Goal: Task Accomplishment & Management: Use online tool/utility

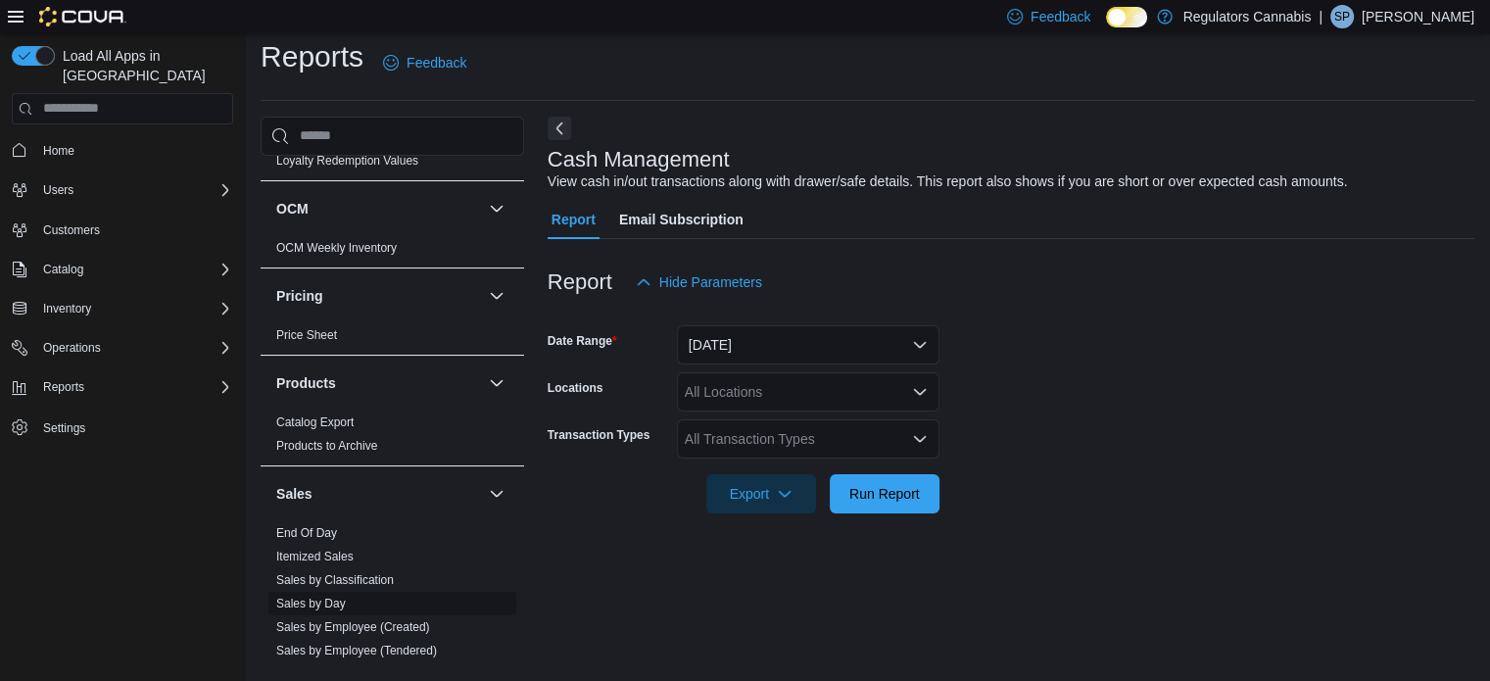
scroll to position [881, 0]
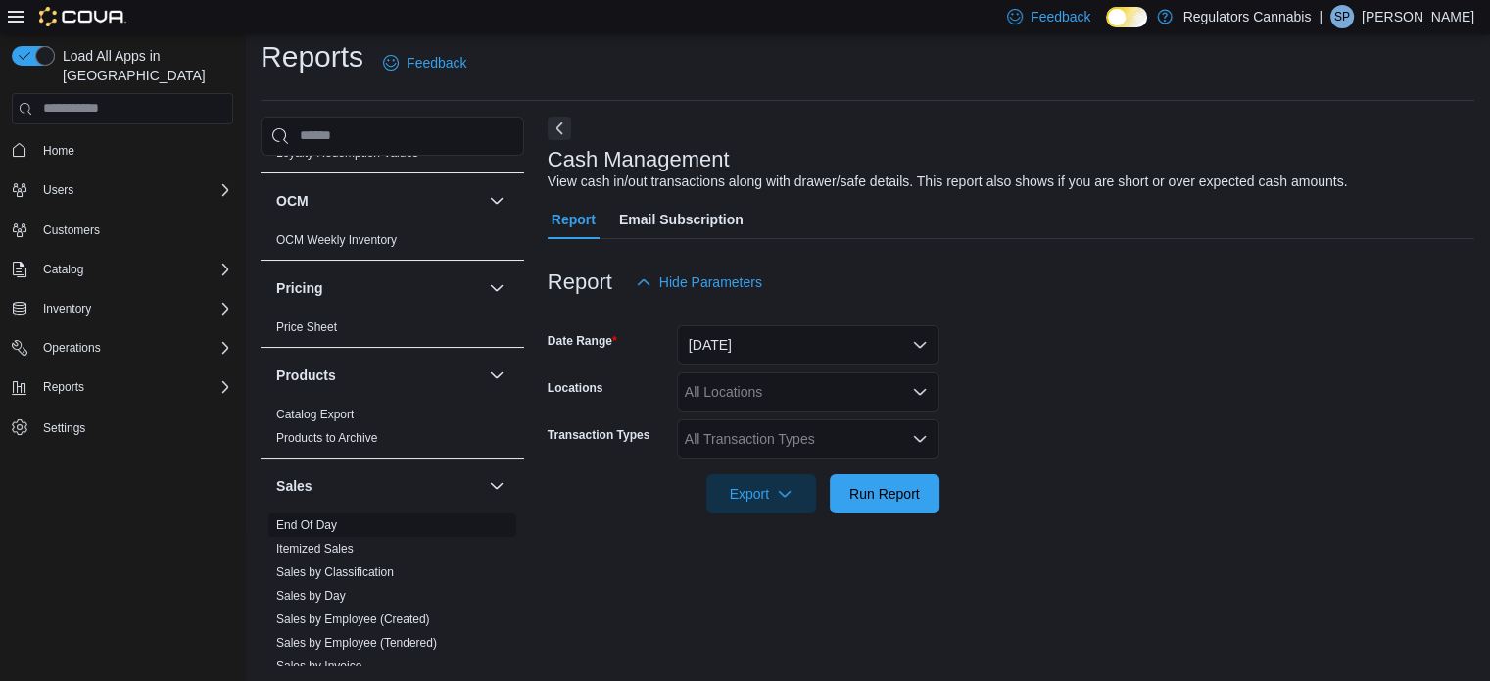
click at [306, 525] on link "End Of Day" at bounding box center [306, 525] width 61 height 14
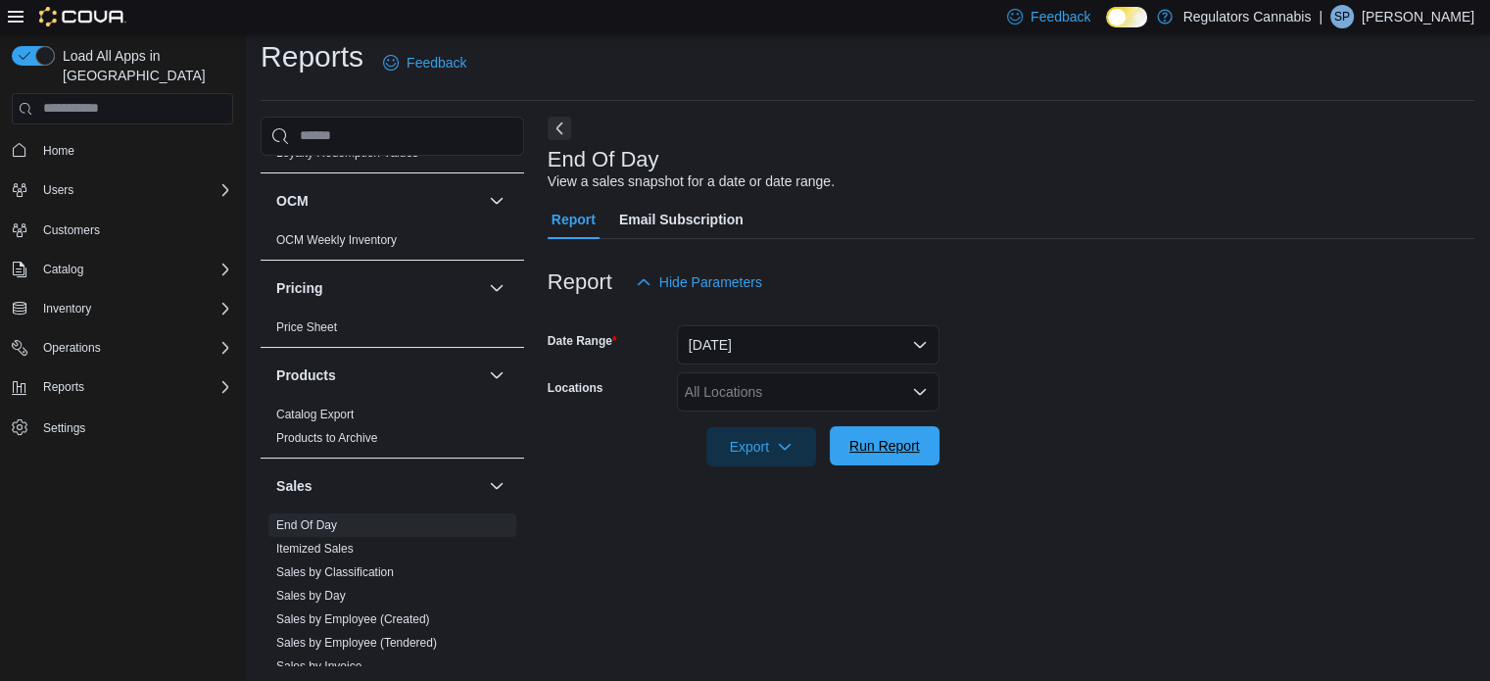
click at [882, 455] on span "Run Report" at bounding box center [884, 445] width 86 height 39
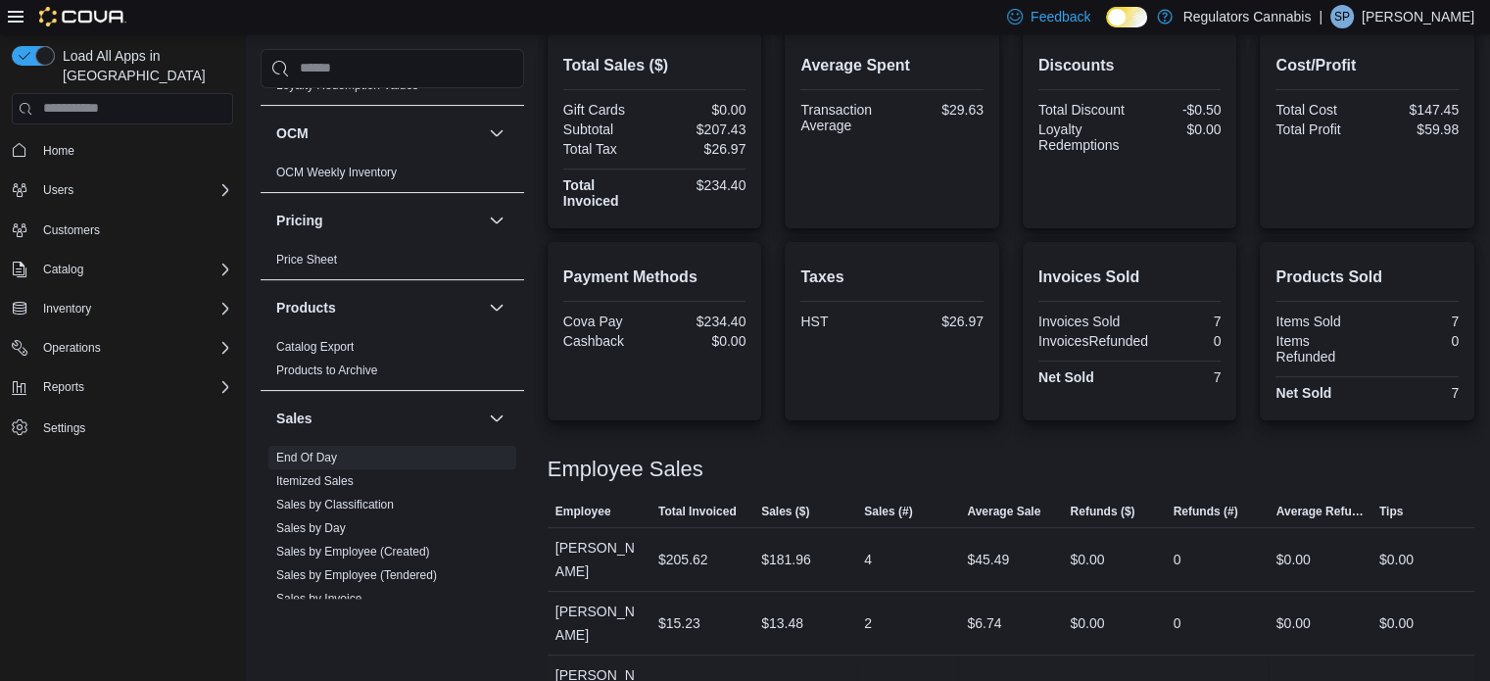
scroll to position [184, 0]
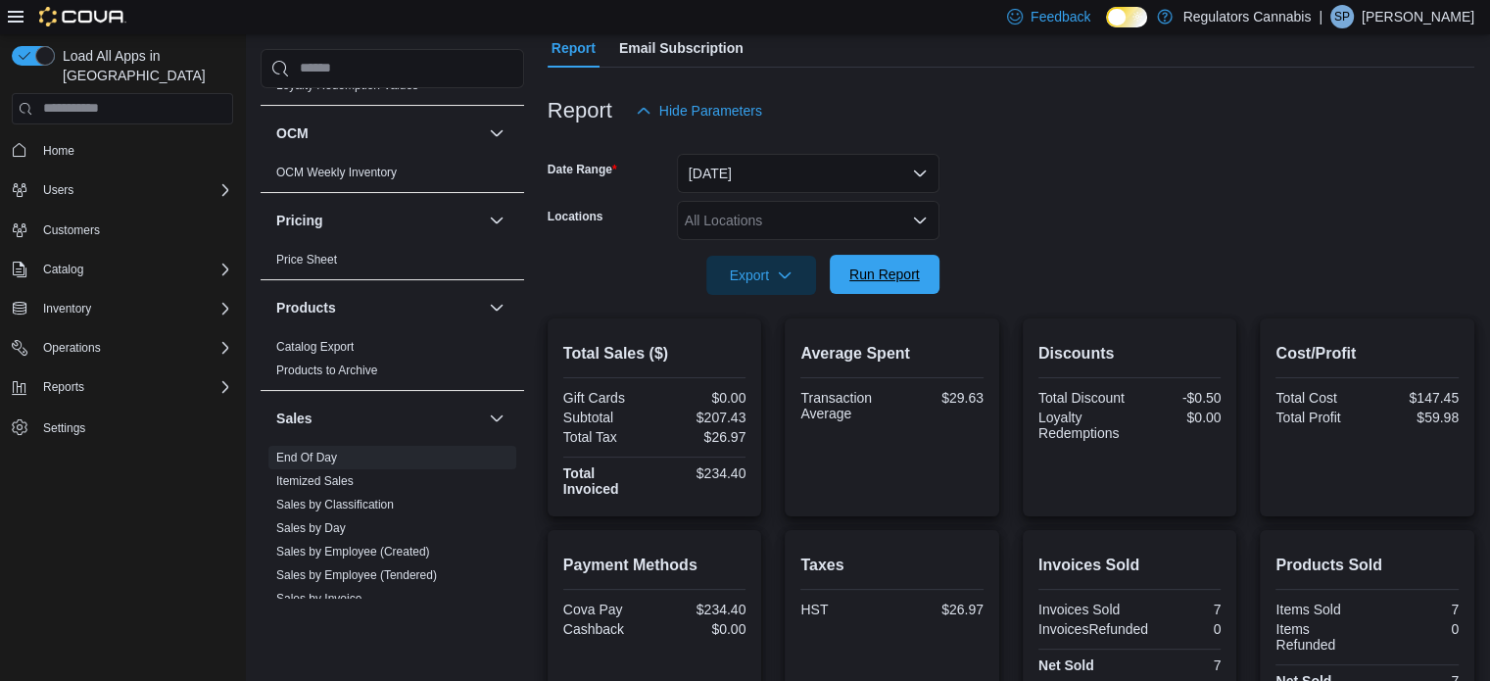
click at [879, 276] on span "Run Report" at bounding box center [884, 274] width 71 height 20
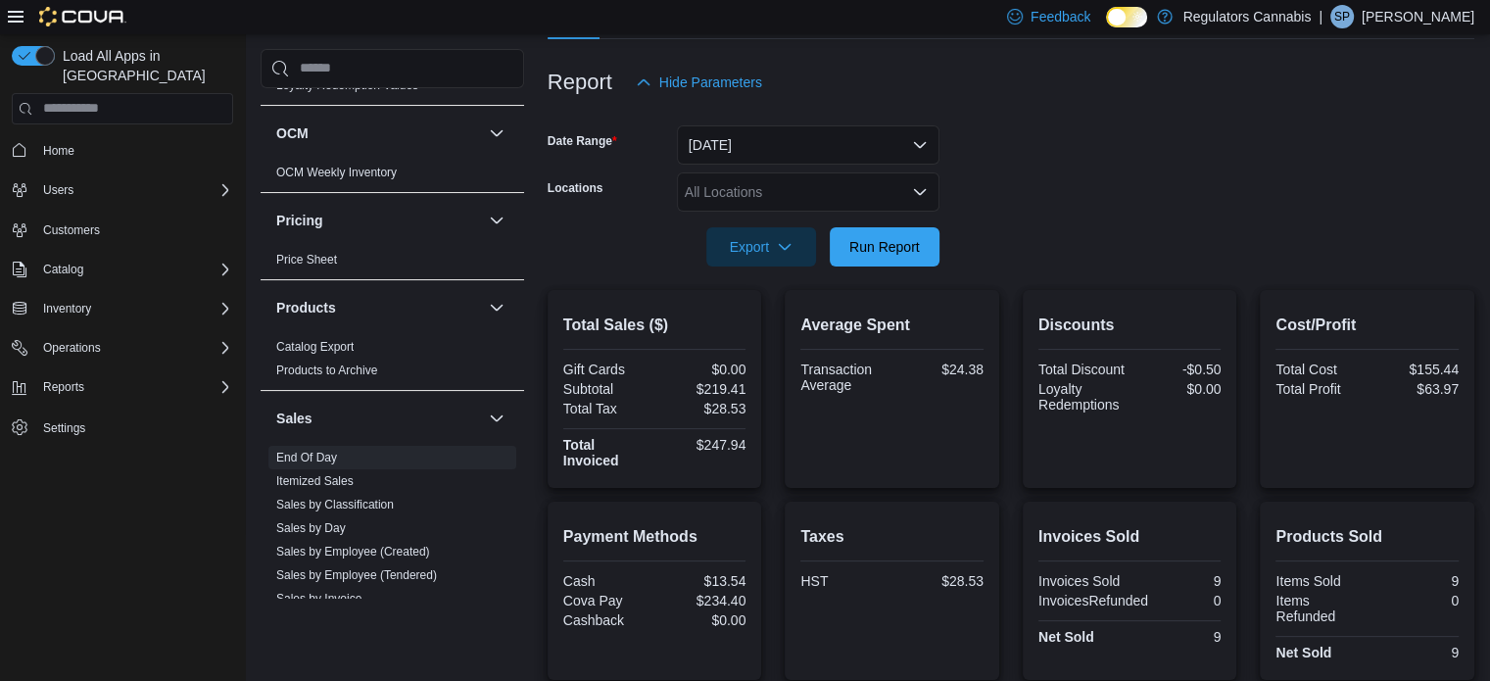
scroll to position [86, 0]
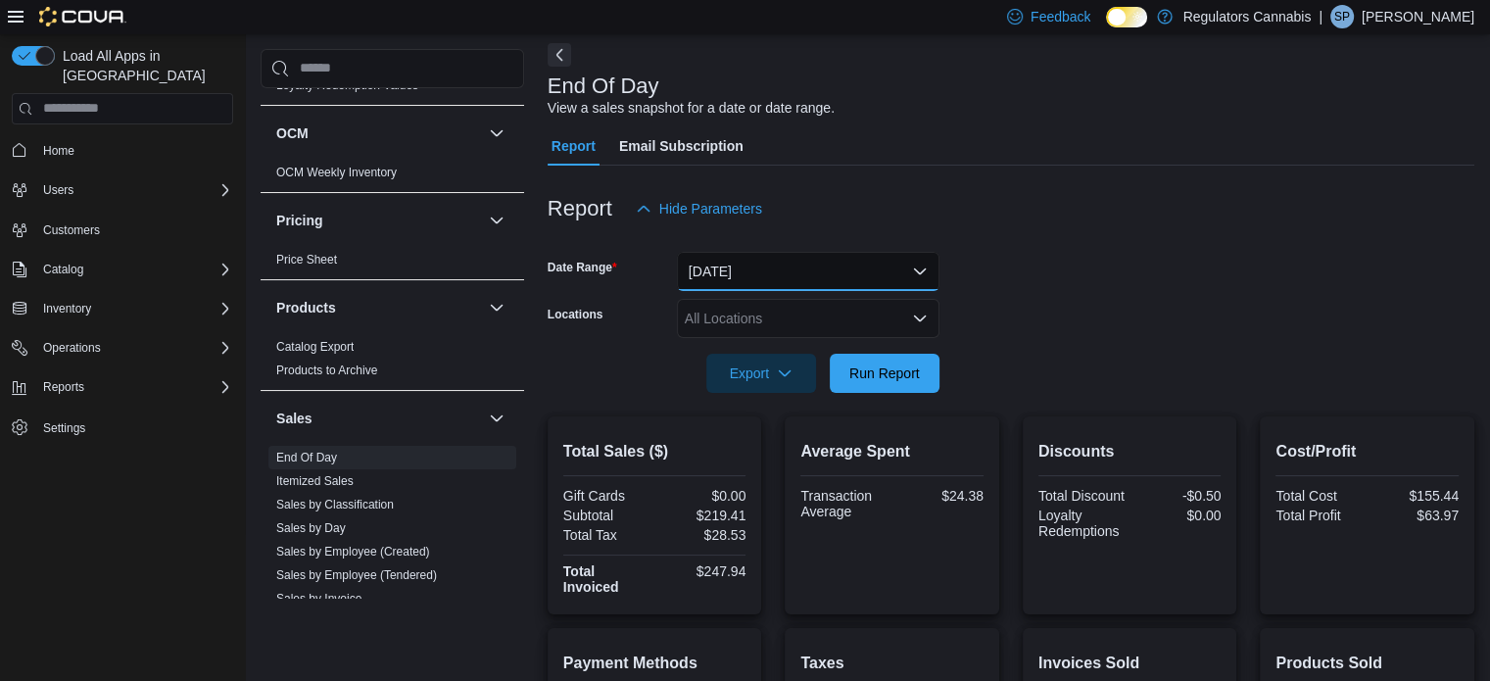
click at [789, 261] on button "[DATE]" at bounding box center [808, 271] width 262 height 39
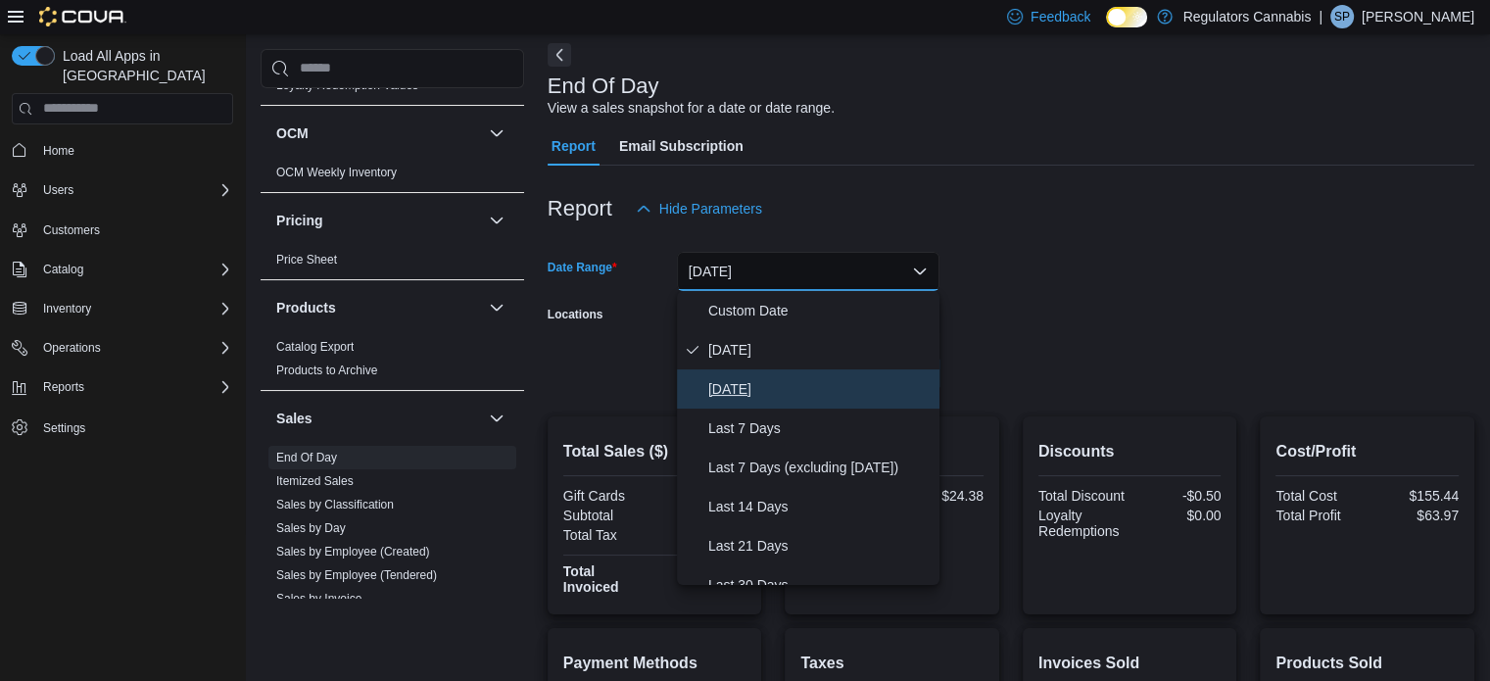
click at [738, 389] on span "[DATE]" at bounding box center [819, 389] width 223 height 24
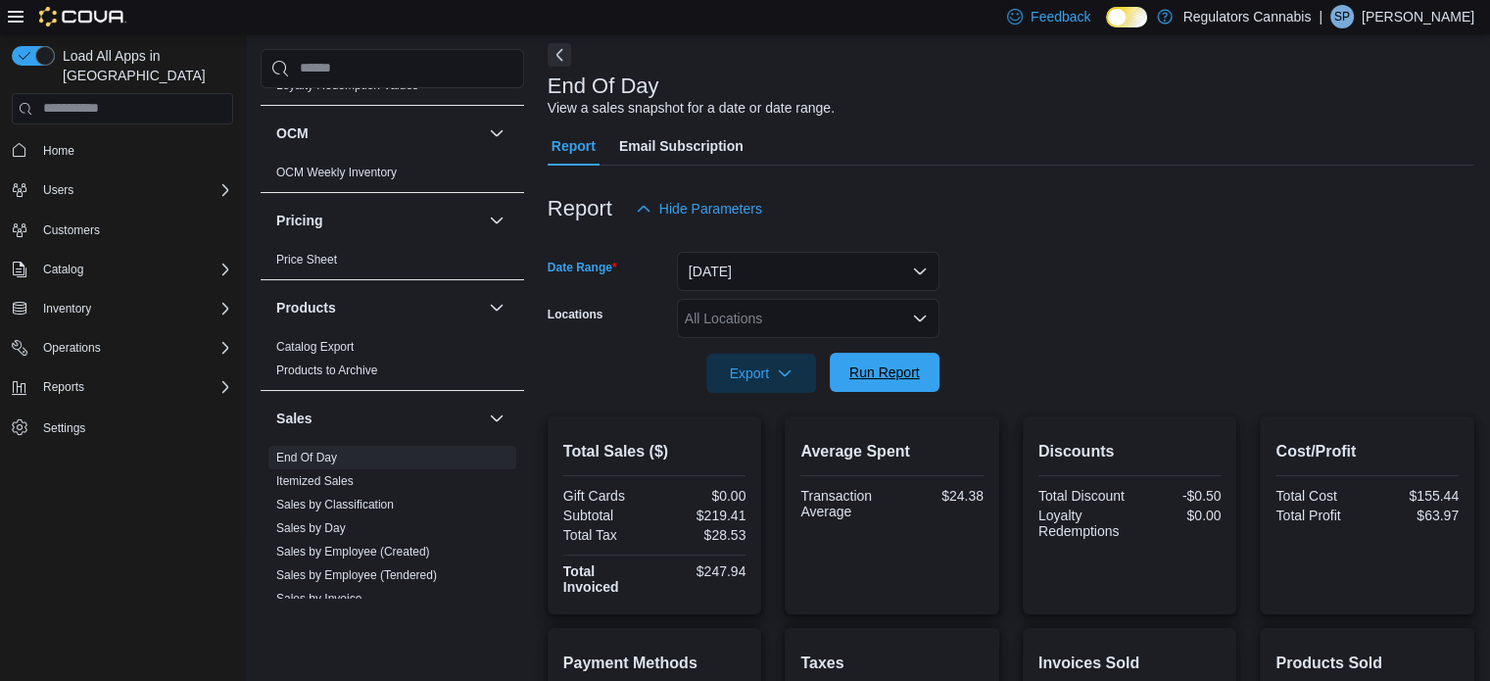
click at [899, 367] on span "Run Report" at bounding box center [884, 372] width 71 height 20
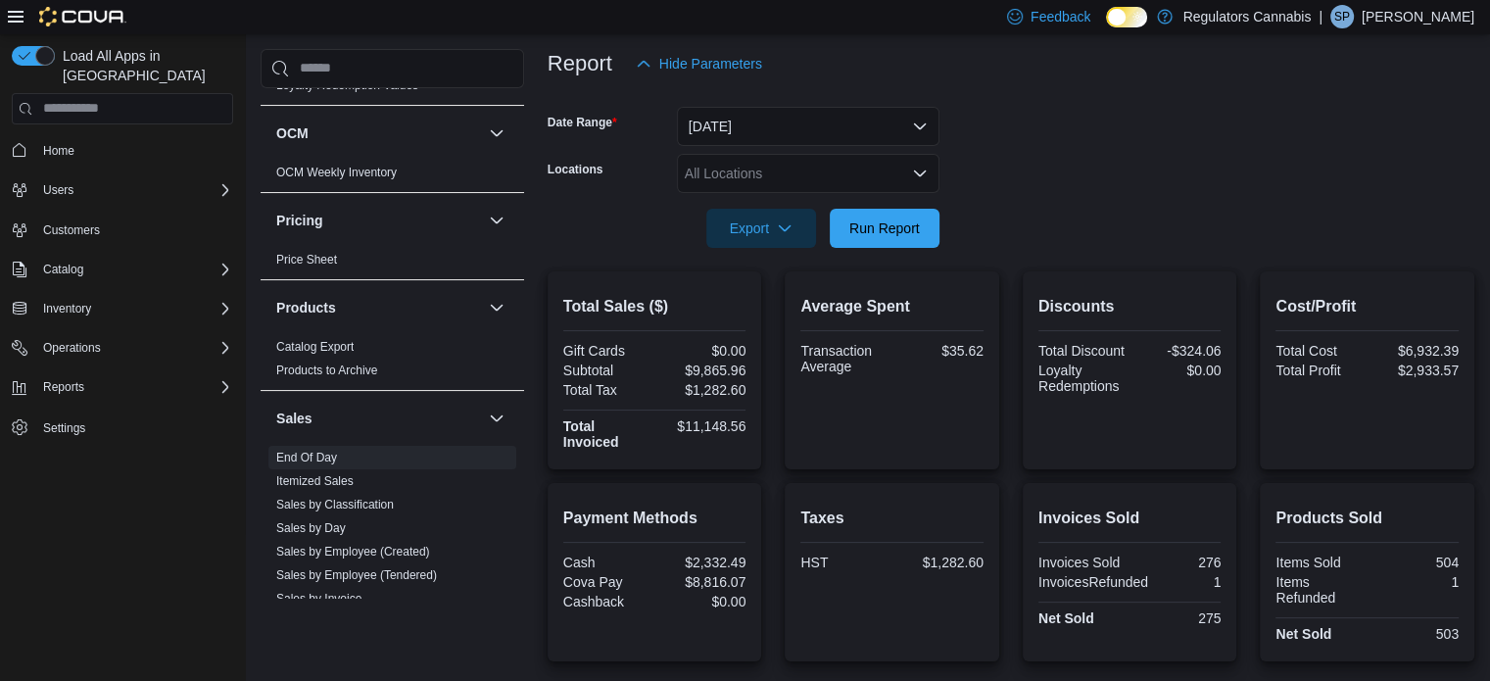
scroll to position [153, 0]
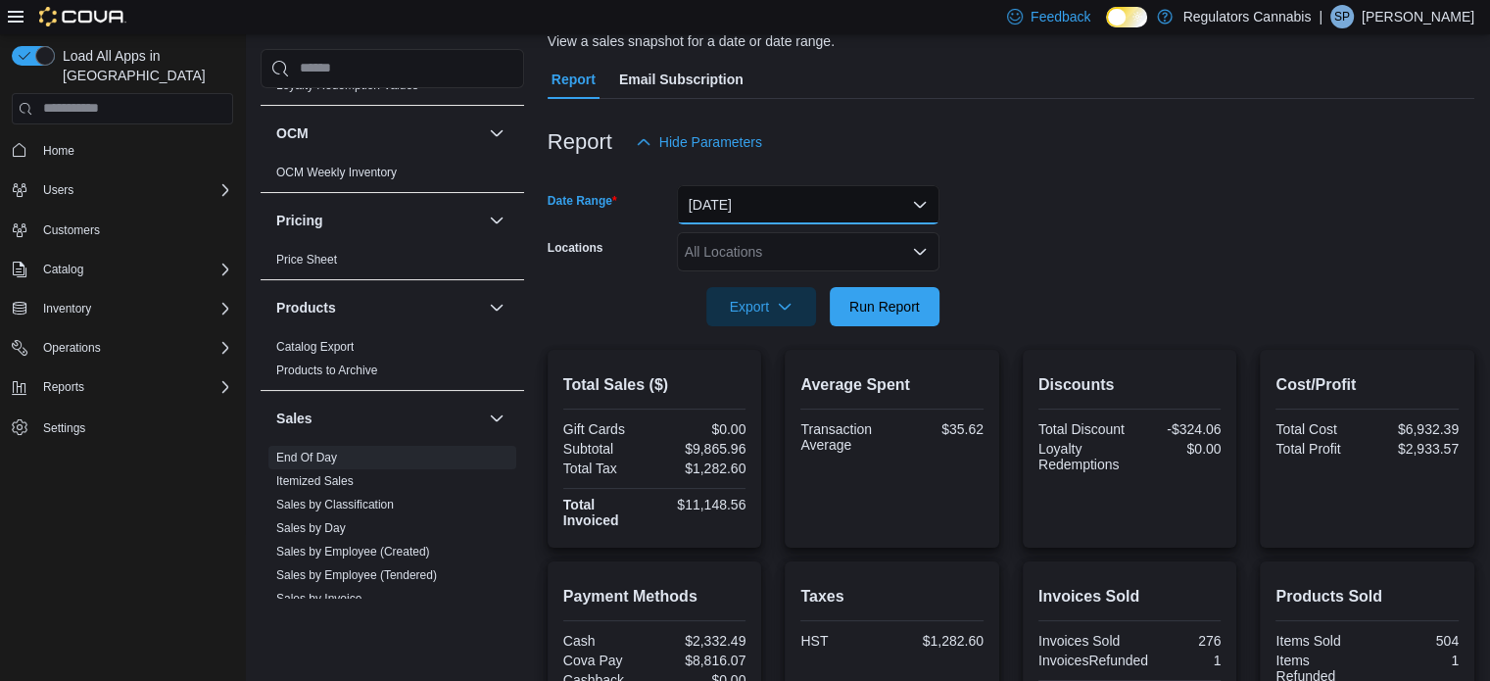
click at [816, 189] on button "[DATE]" at bounding box center [808, 204] width 262 height 39
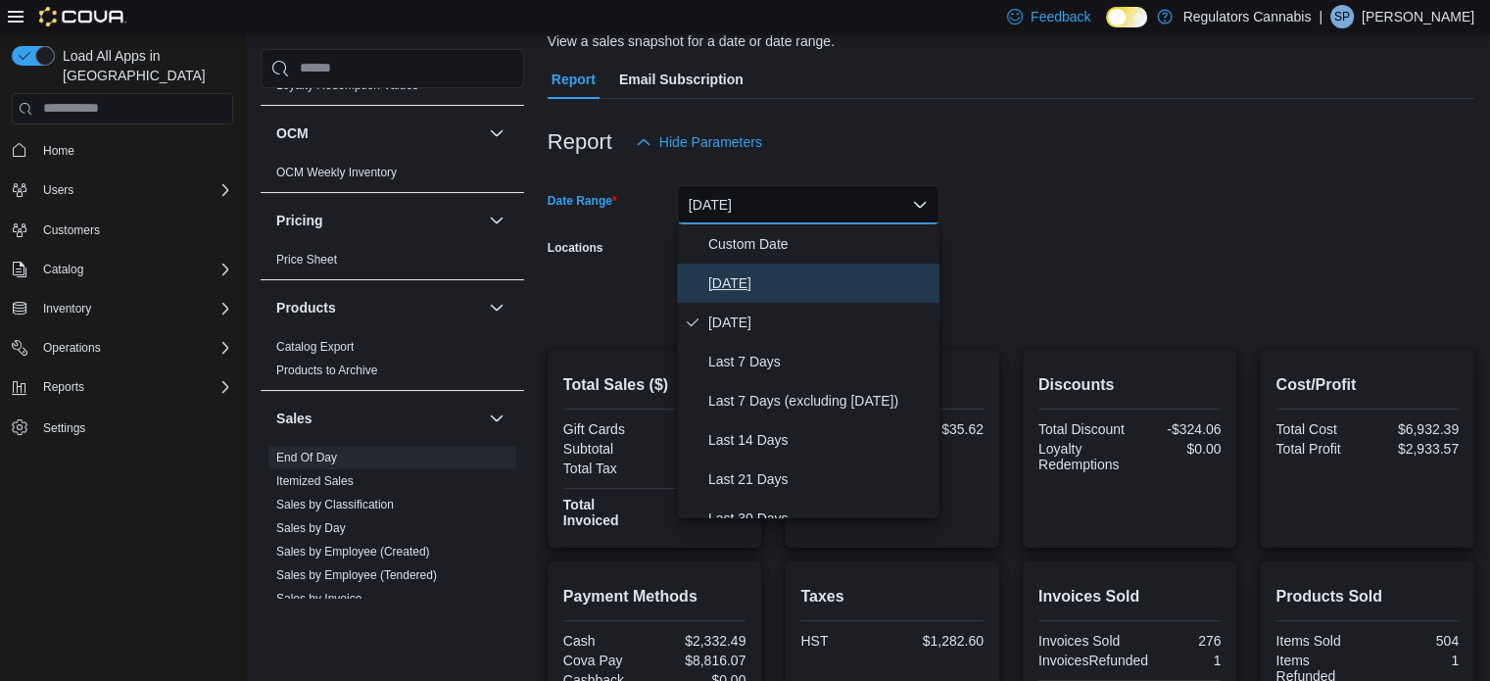
click at [748, 277] on span "[DATE]" at bounding box center [819, 283] width 223 height 24
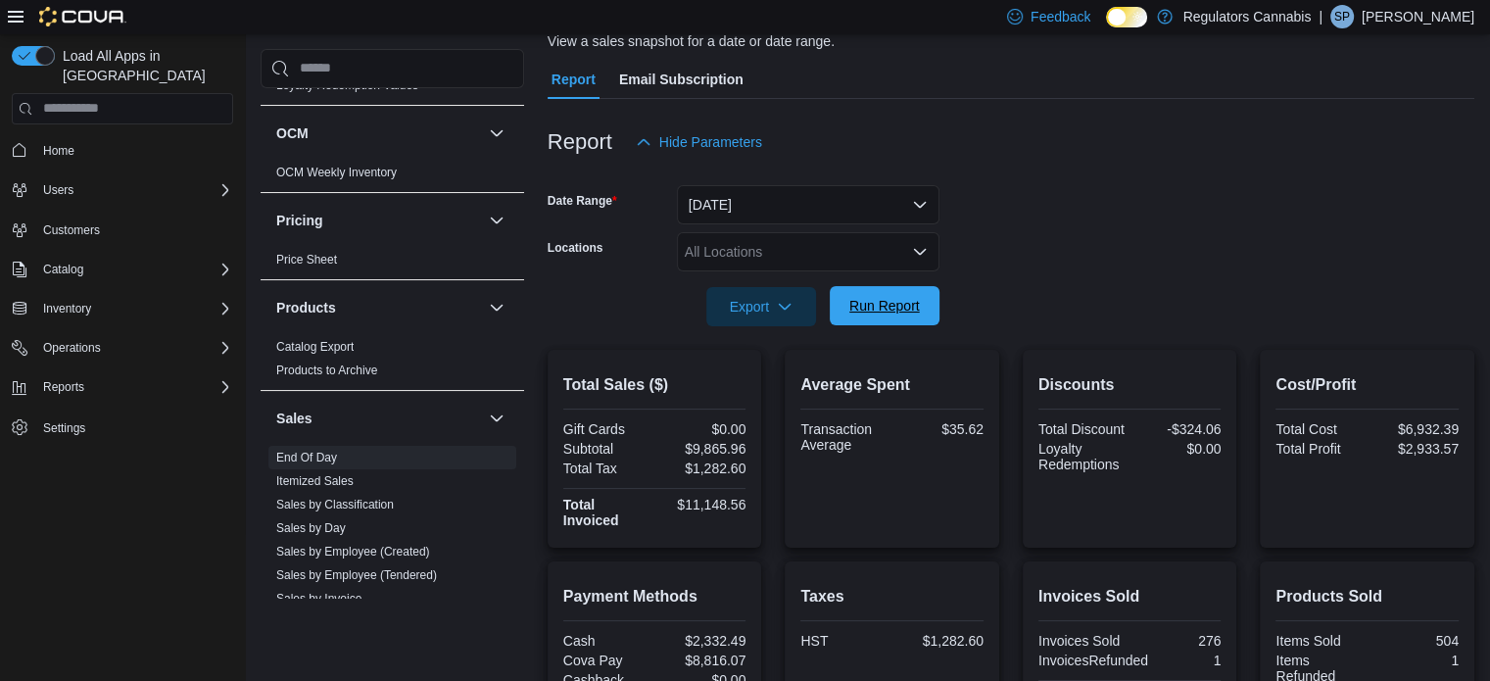
click at [917, 301] on span "Run Report" at bounding box center [884, 306] width 71 height 20
click at [906, 302] on span "Run Report" at bounding box center [884, 306] width 71 height 20
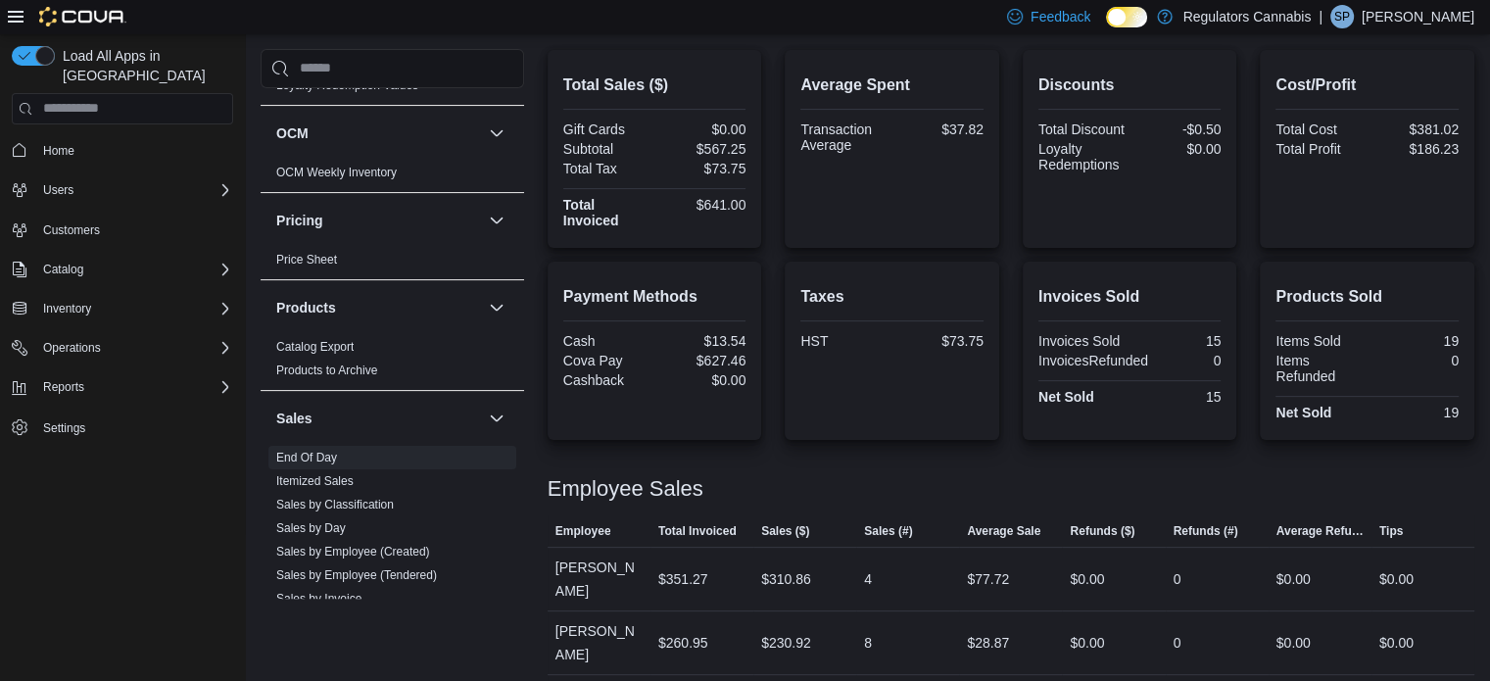
scroll to position [419, 0]
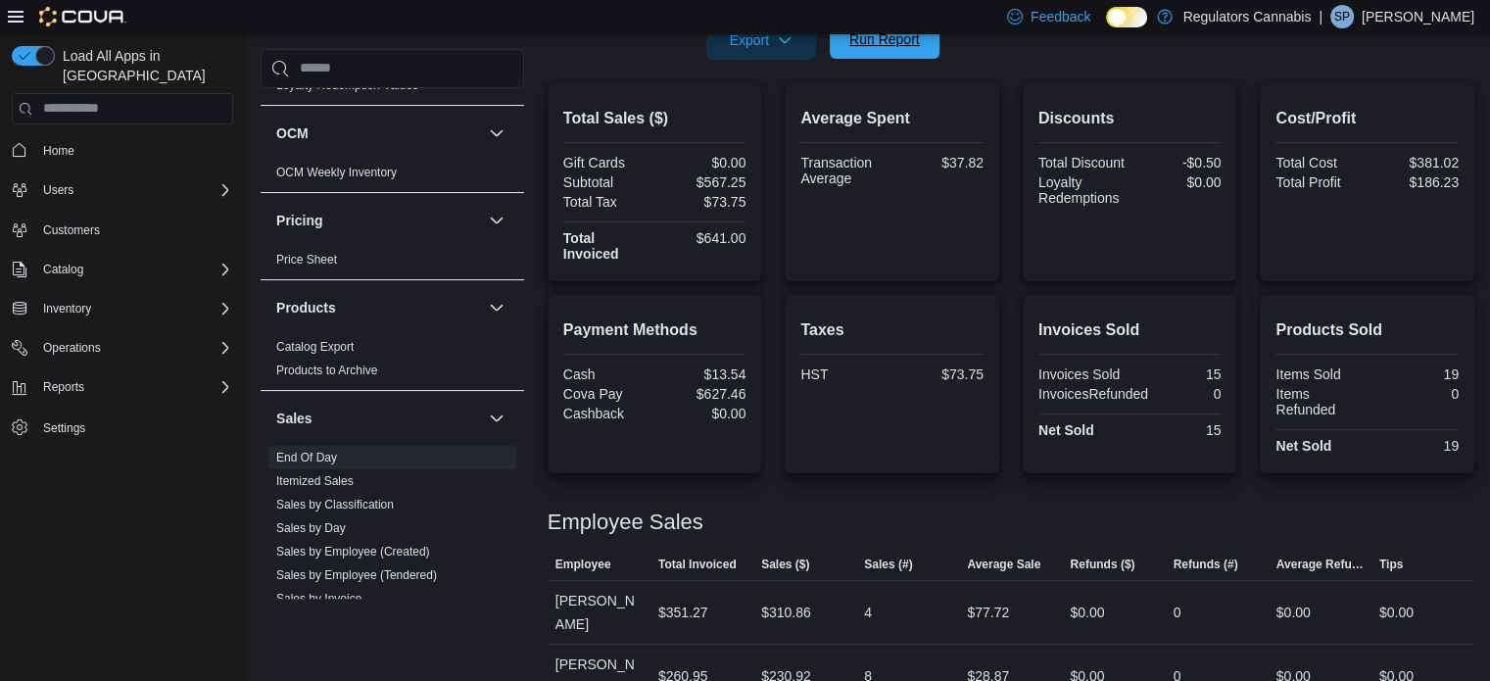
click at [866, 42] on span "Run Report" at bounding box center [884, 39] width 71 height 20
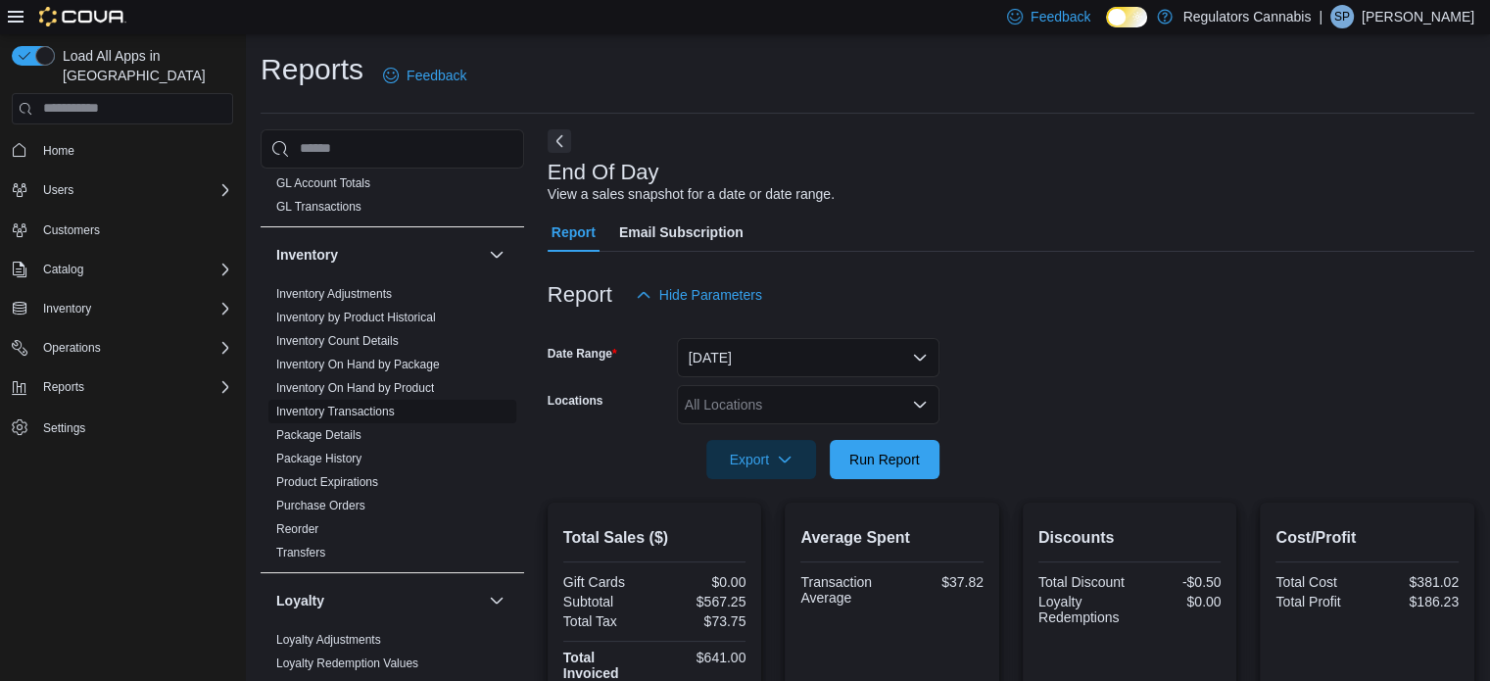
scroll to position [313, 0]
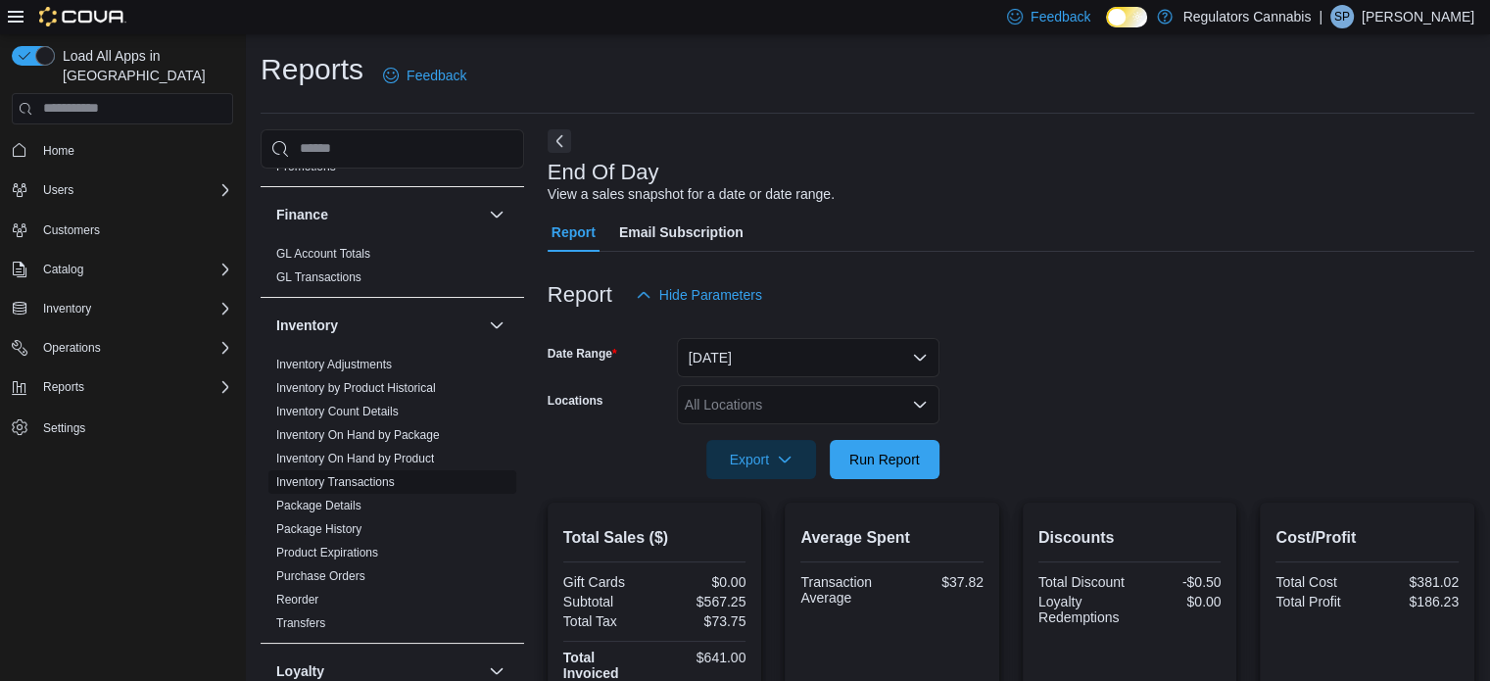
drag, startPoint x: 376, startPoint y: 459, endPoint x: 453, endPoint y: 474, distance: 78.7
click at [376, 459] on link "Inventory On Hand by Product" at bounding box center [355, 458] width 158 height 14
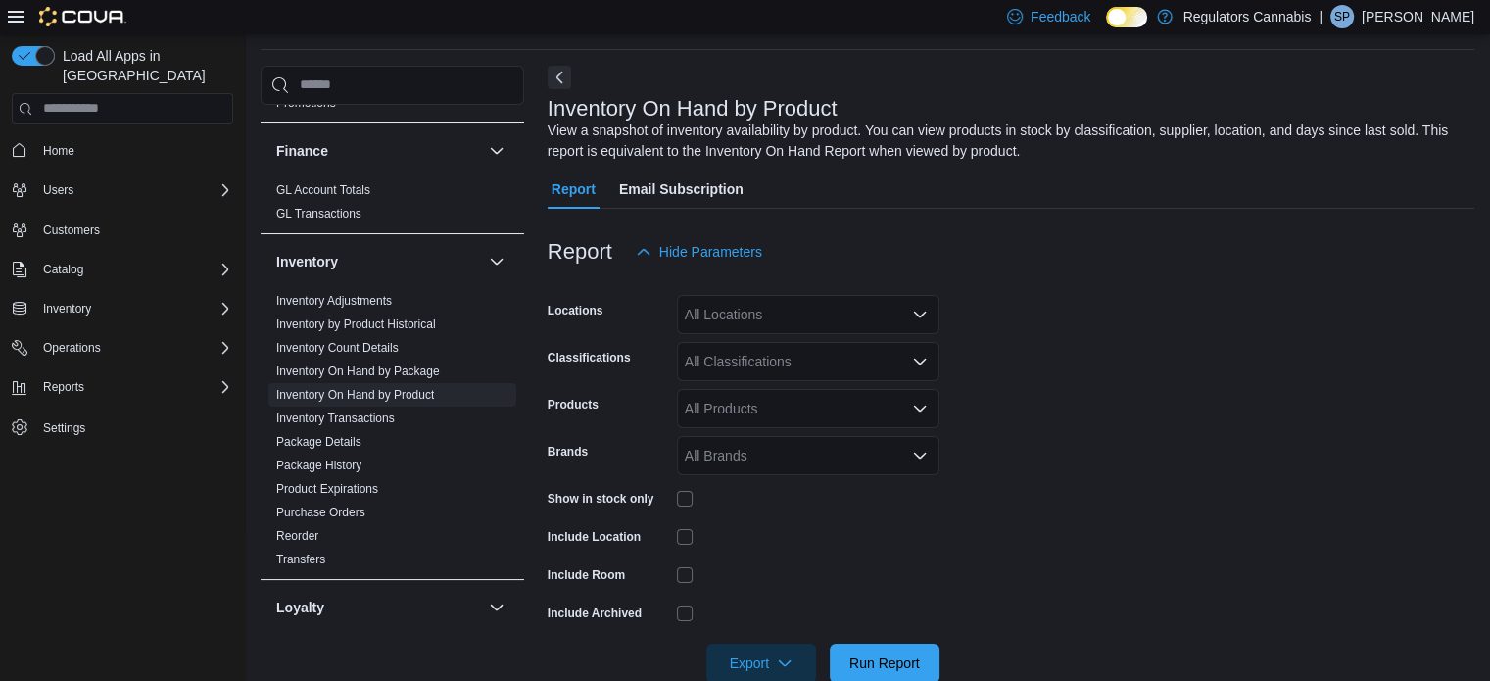
scroll to position [66, 0]
click at [776, 314] on div "All Locations" at bounding box center [808, 312] width 262 height 39
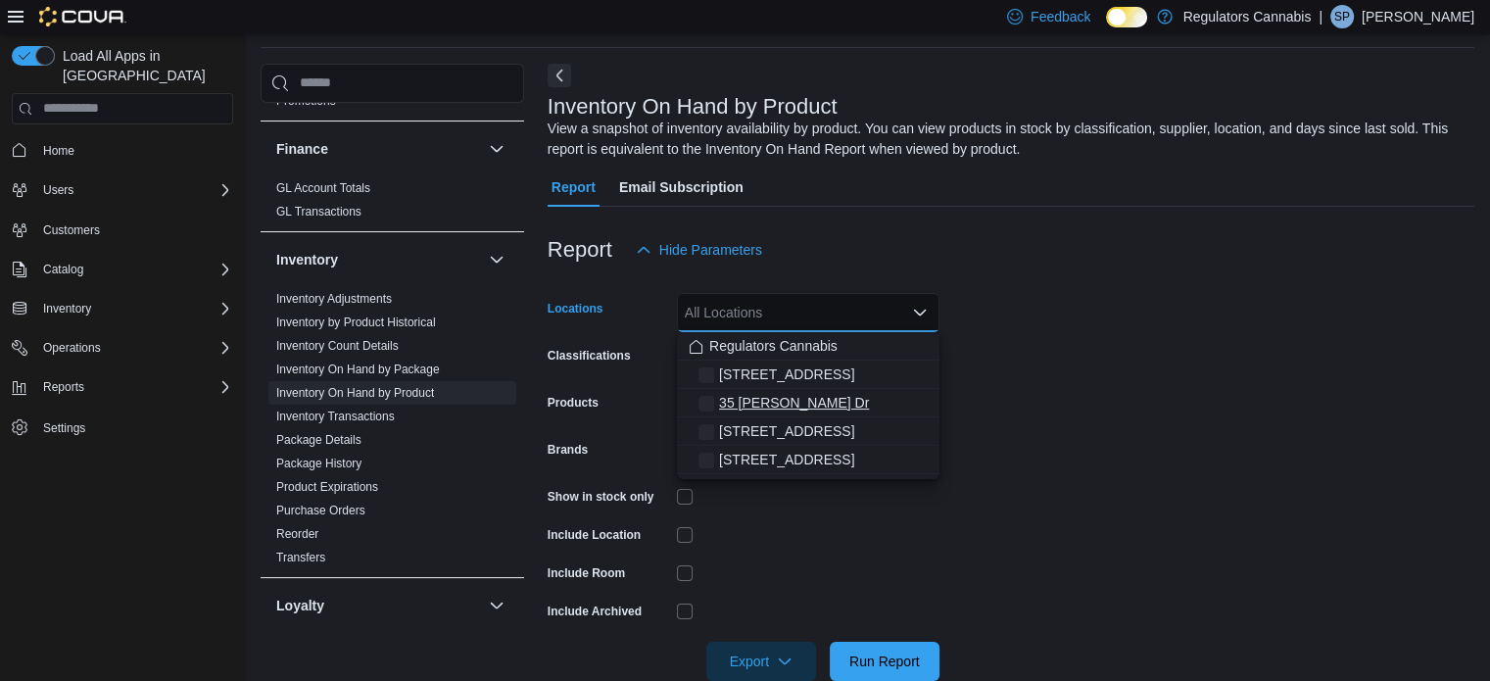
click at [768, 403] on span "35 [PERSON_NAME] Dr" at bounding box center [794, 403] width 150 height 20
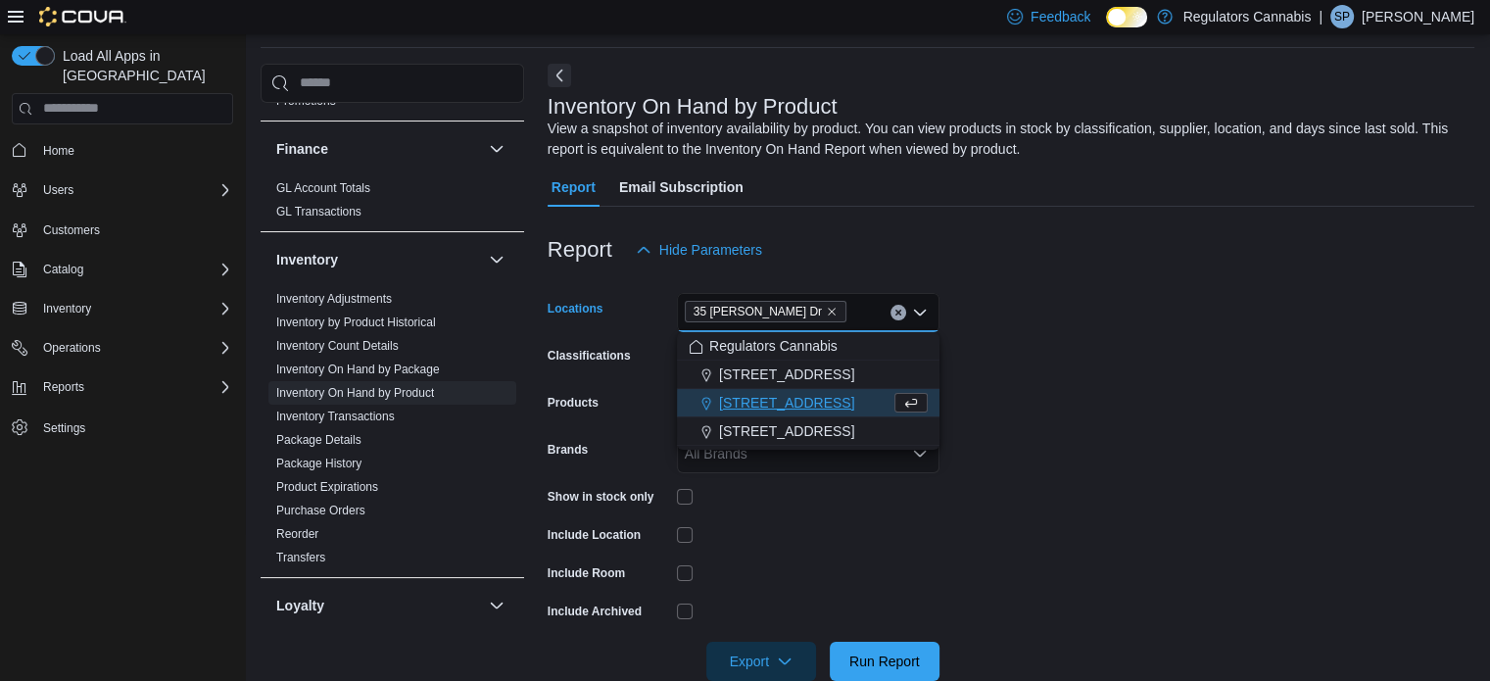
click at [1148, 442] on form "Locations [STREET_ADDRESS][PERSON_NAME] Selected. 35 [PERSON_NAME] Dr. Press Ba…" at bounding box center [1010, 474] width 926 height 411
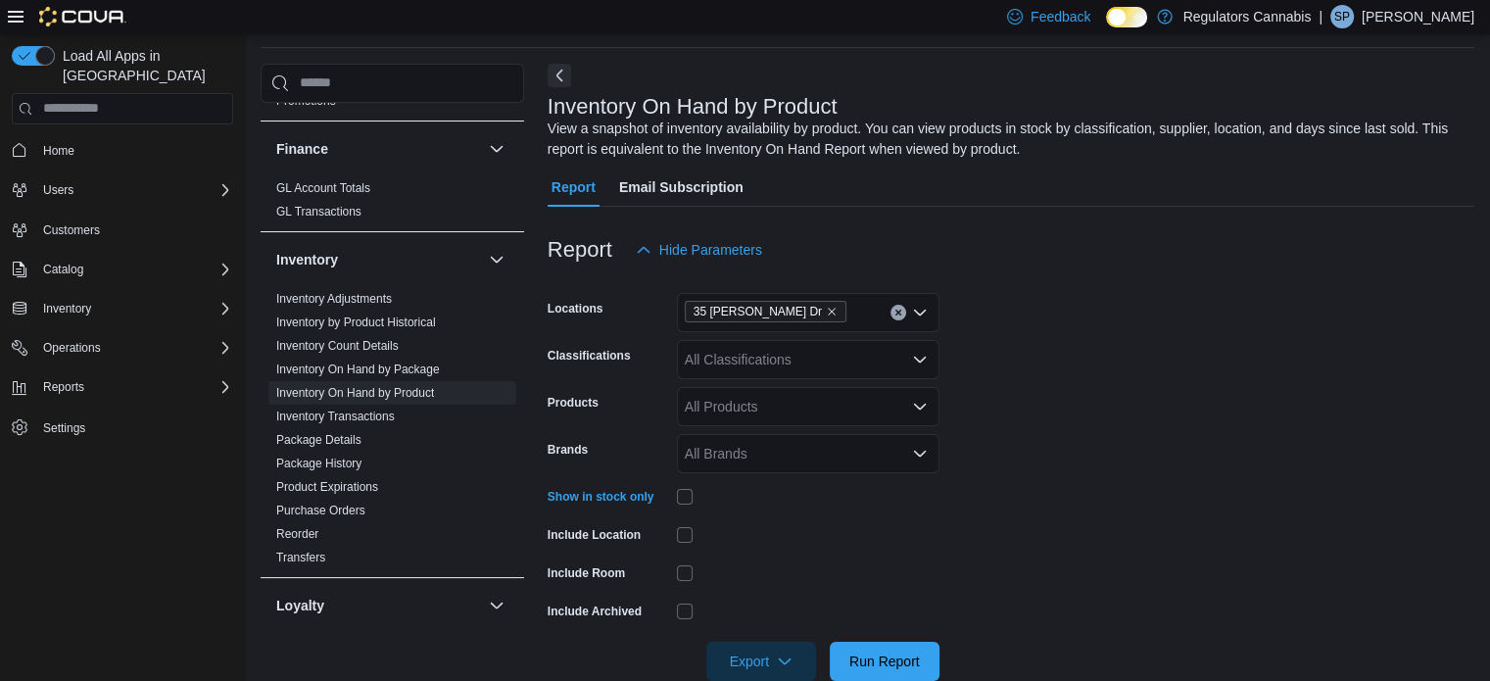
click at [726, 408] on div "All Products" at bounding box center [808, 406] width 262 height 39
click at [814, 362] on div "All Classifications" at bounding box center [808, 359] width 262 height 39
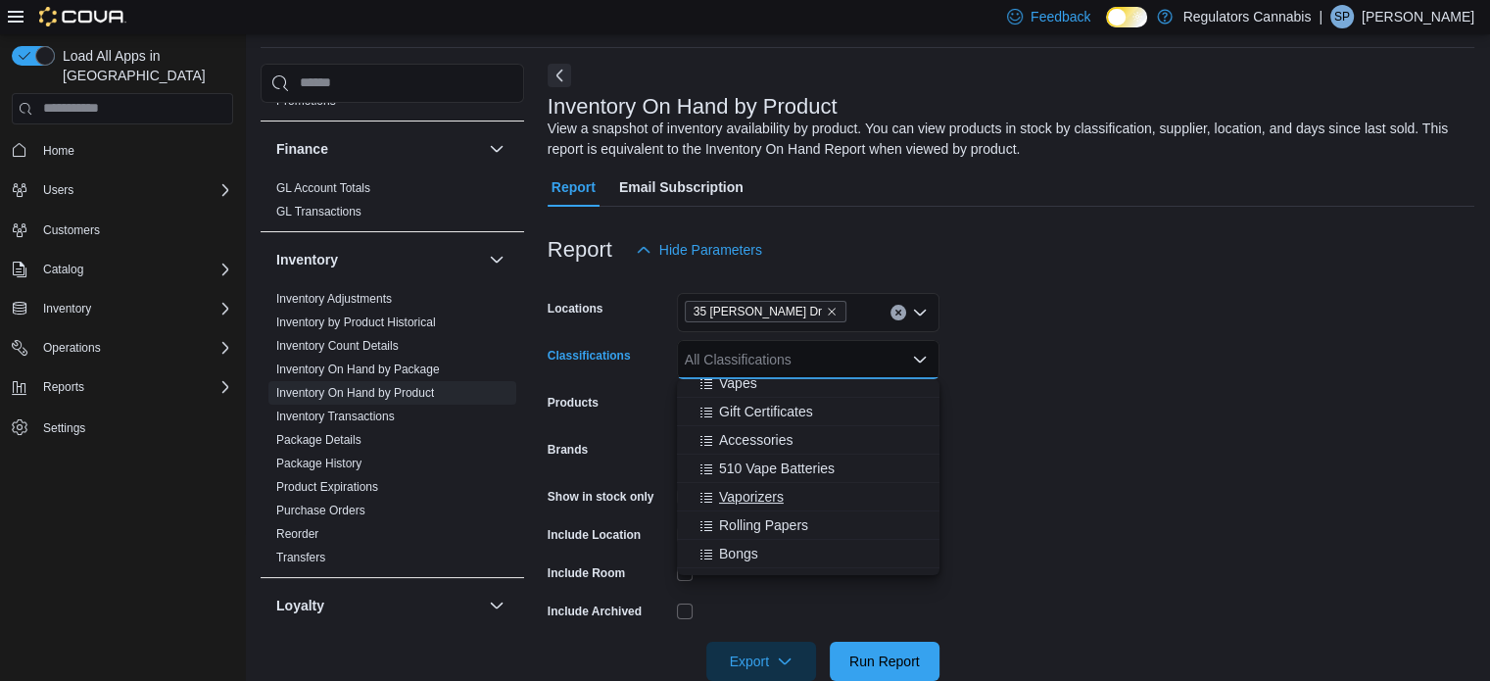
scroll to position [0, 0]
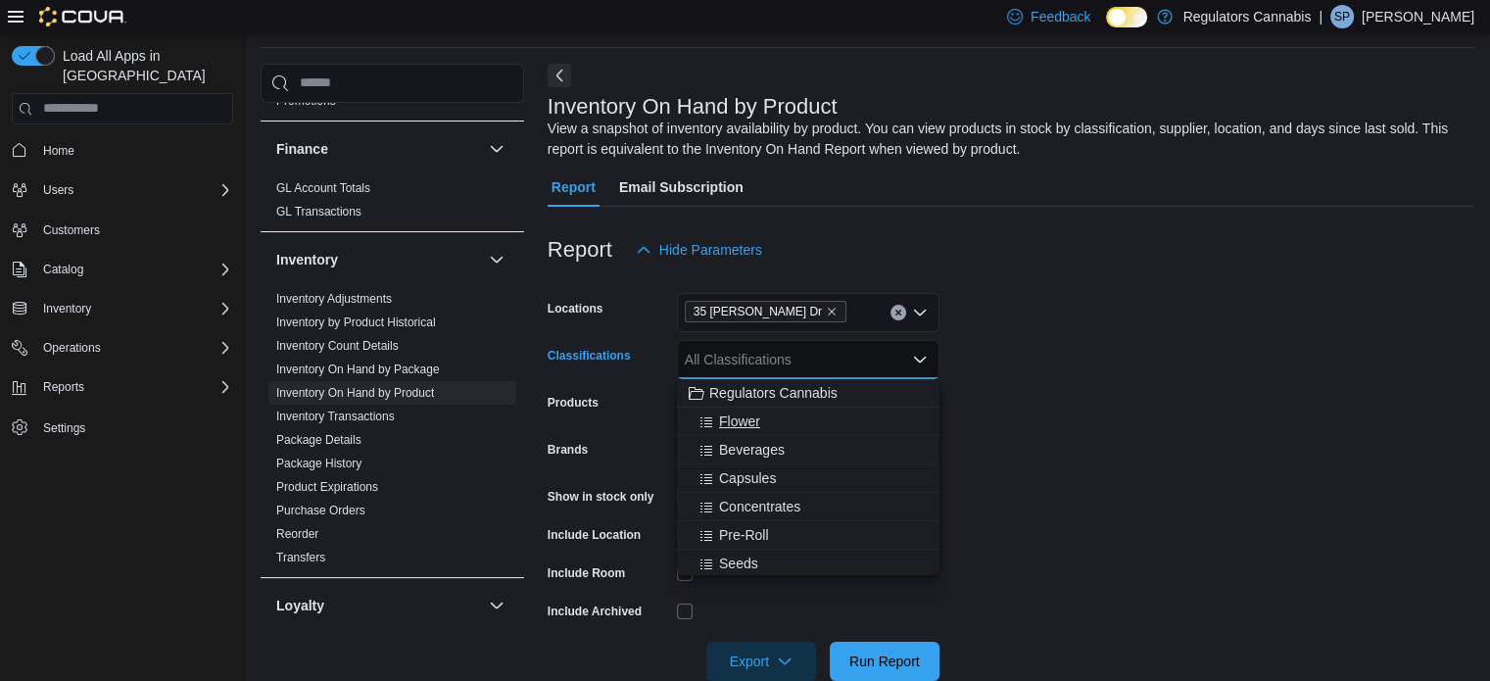
click at [752, 421] on span "Flower" at bounding box center [739, 421] width 41 height 20
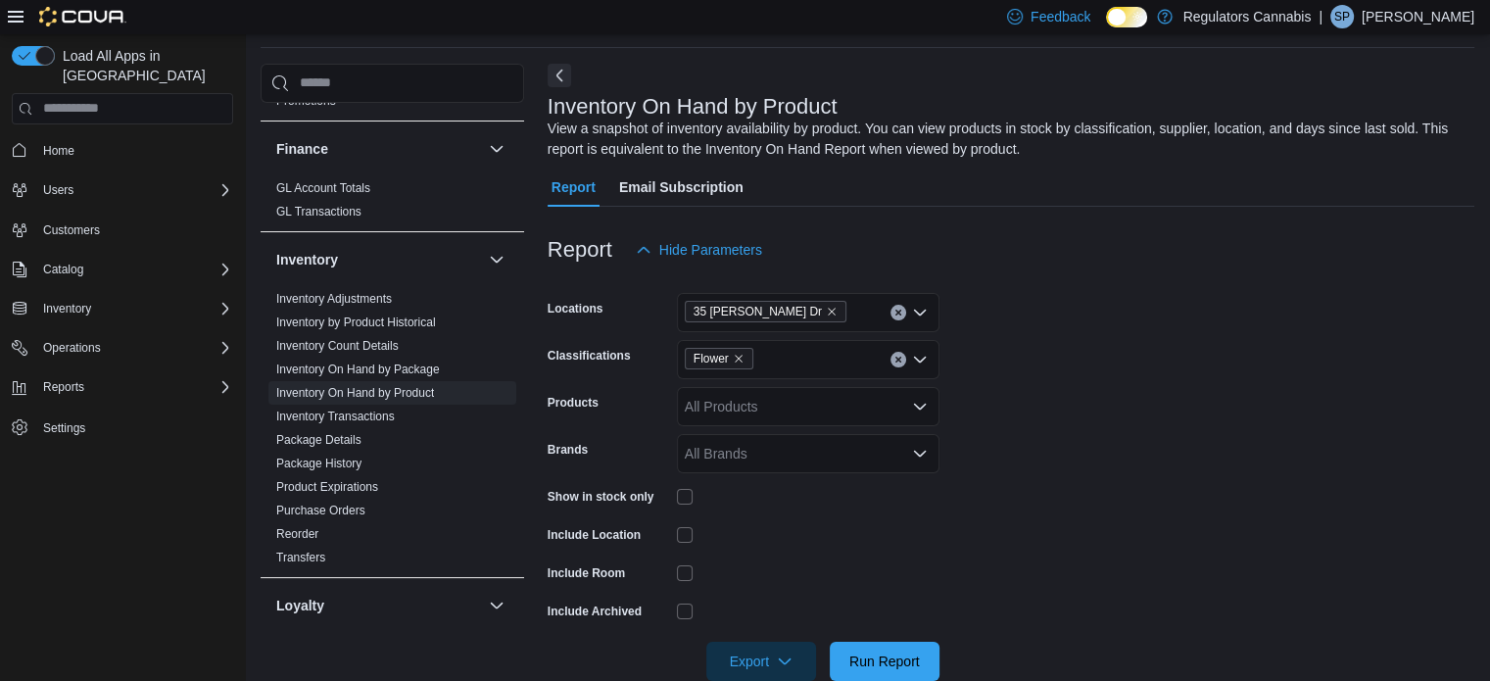
click at [1318, 516] on form "Locations [STREET_ADDRESS][PERSON_NAME] Classifications Flower Products All Pro…" at bounding box center [1010, 474] width 926 height 411
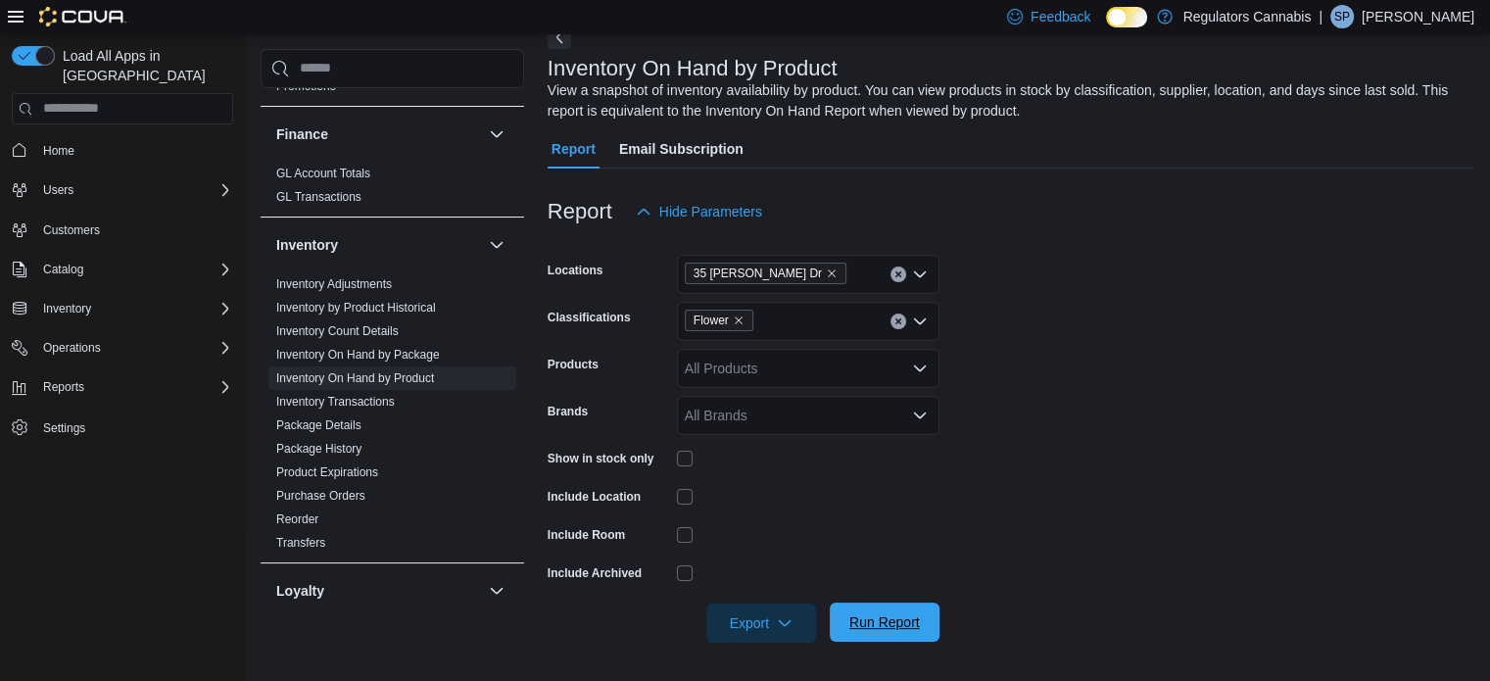
click at [893, 625] on span "Run Report" at bounding box center [884, 622] width 71 height 20
click at [886, 633] on span "Run Report" at bounding box center [884, 621] width 86 height 39
click at [764, 629] on span "Export" at bounding box center [761, 621] width 86 height 39
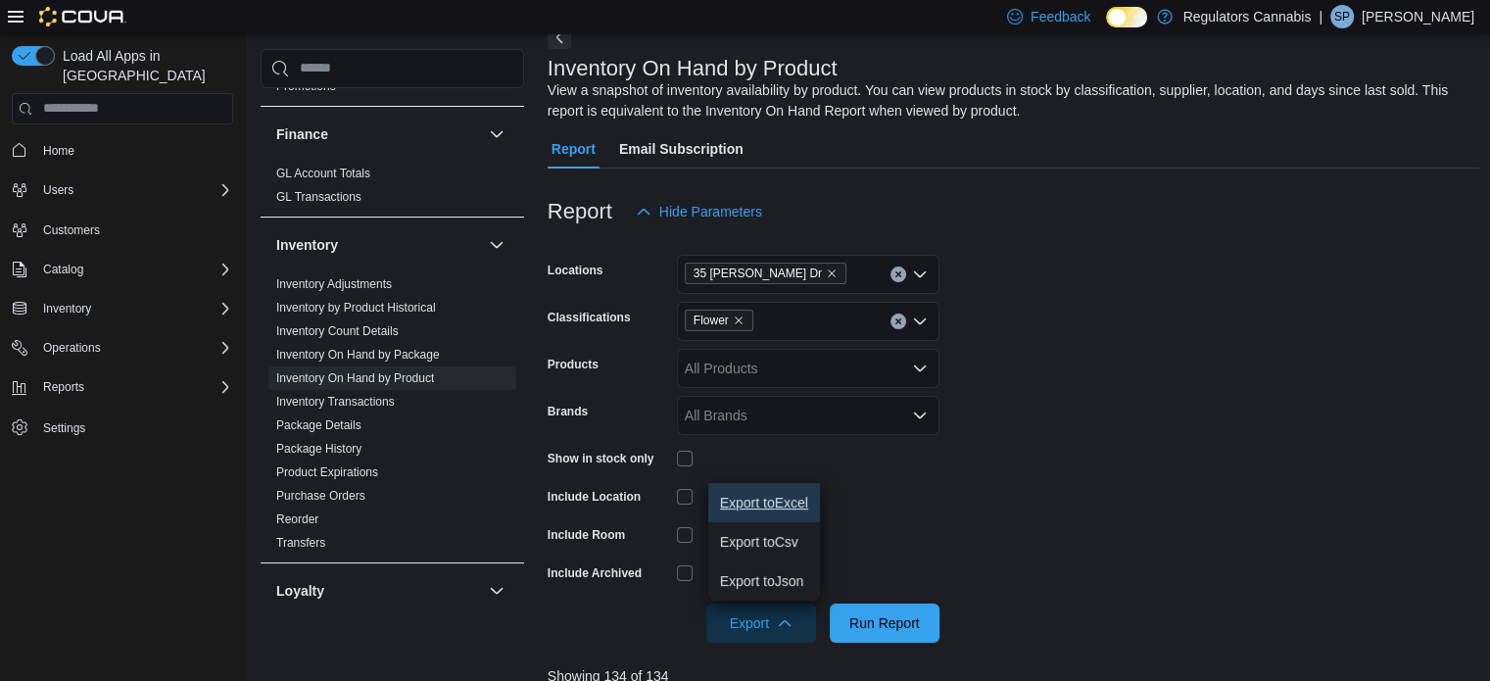
click at [774, 507] on span "Export to Excel" at bounding box center [764, 503] width 88 height 16
